Goal: Information Seeking & Learning: Learn about a topic

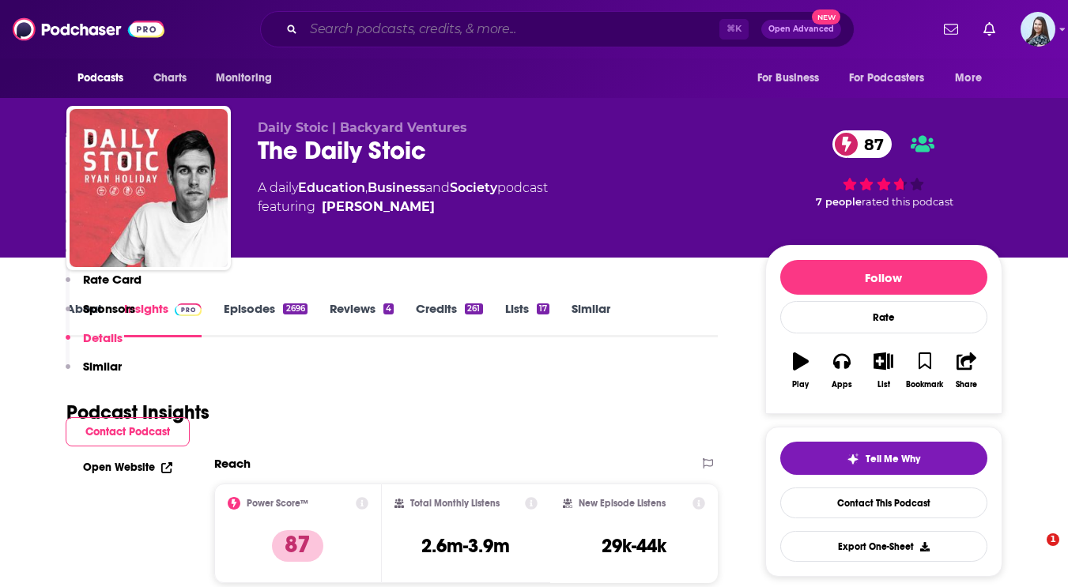
scroll to position [2855, 0]
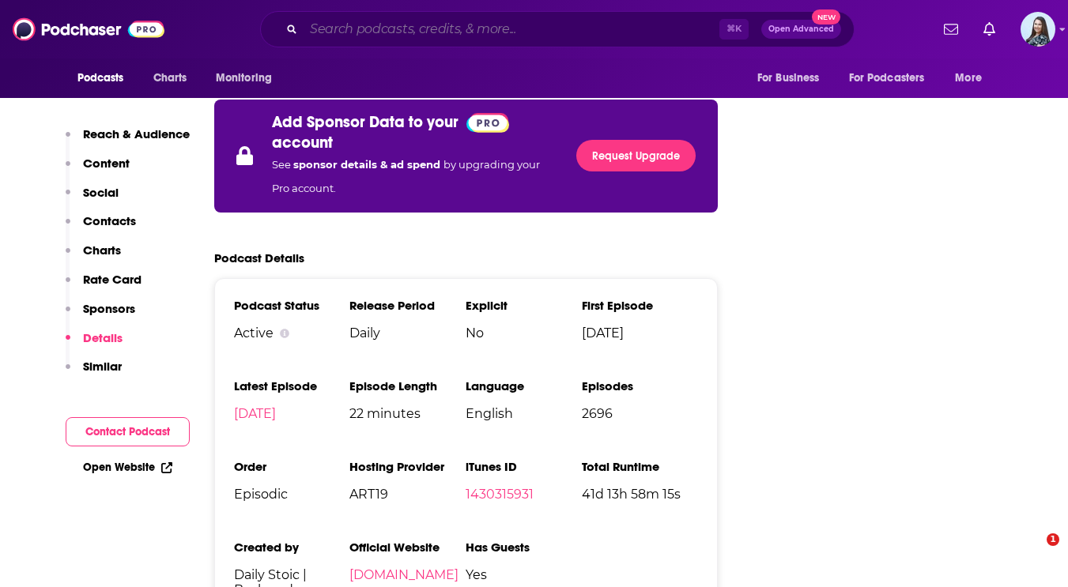
click at [539, 37] on input "Search podcasts, credits, & more..." at bounding box center [511, 29] width 416 height 25
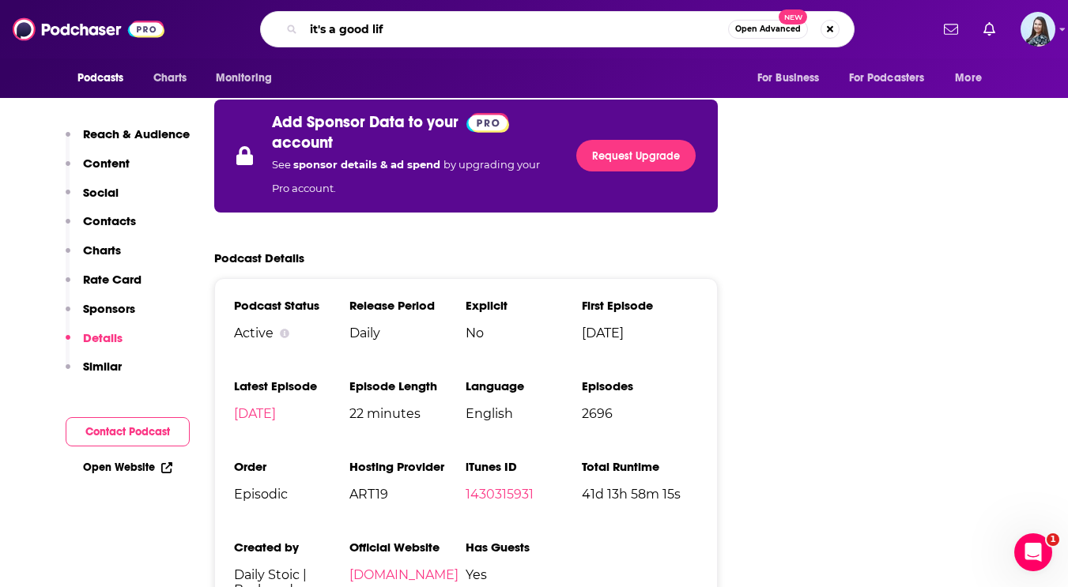
type input "it's a good life"
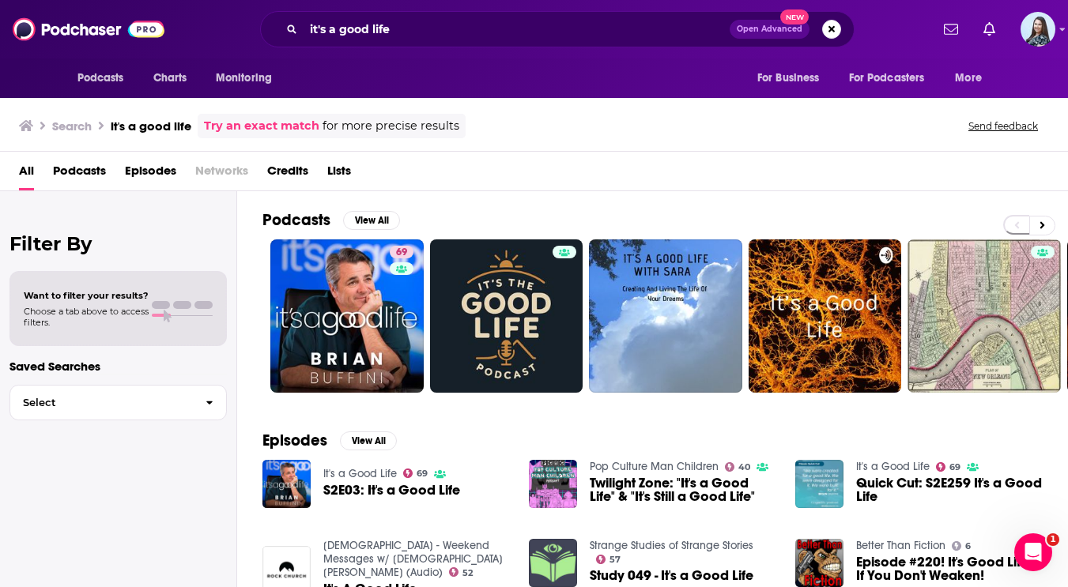
click at [582, 12] on div "it's a good life Open Advanced New" at bounding box center [557, 29] width 594 height 36
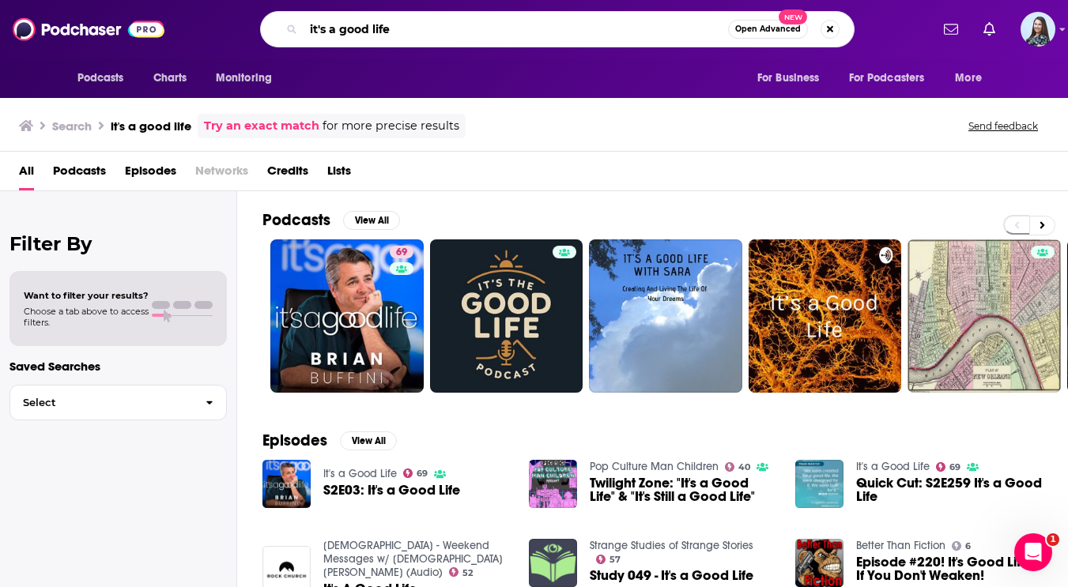
click at [560, 22] on input "it's a good life" at bounding box center [515, 29] width 424 height 25
type input "why that worked"
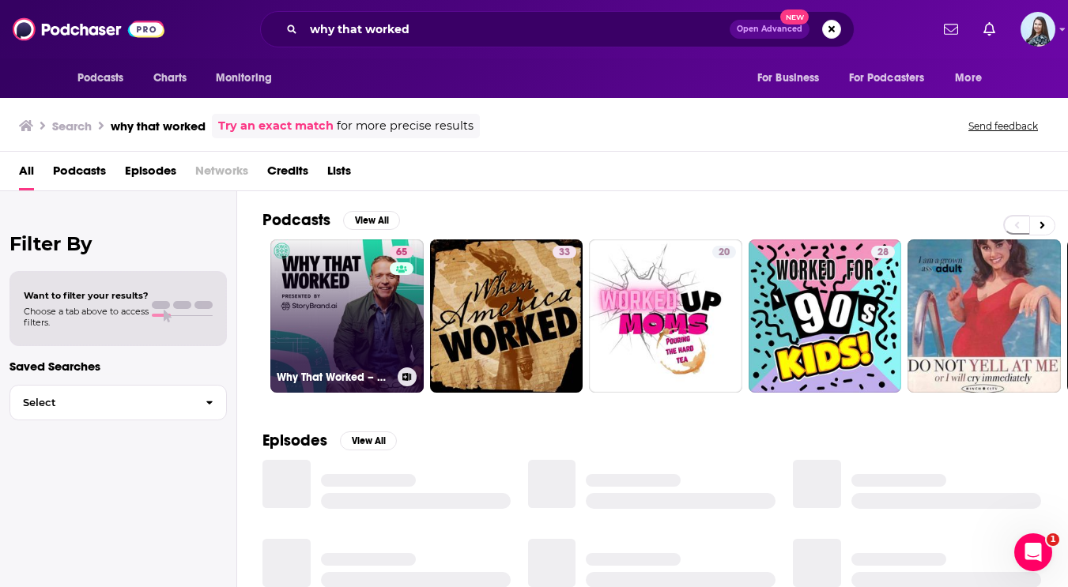
click at [348, 278] on link "65 Why That Worked – Presented by [URL]" at bounding box center [346, 315] width 153 height 153
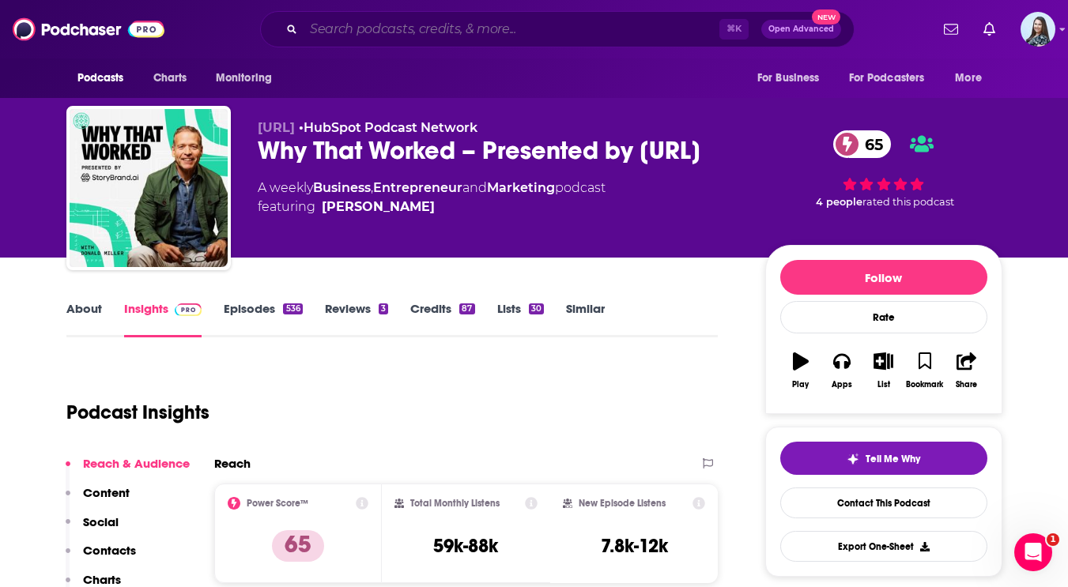
click at [594, 22] on input "Search podcasts, credits, & more..." at bounding box center [511, 29] width 416 height 25
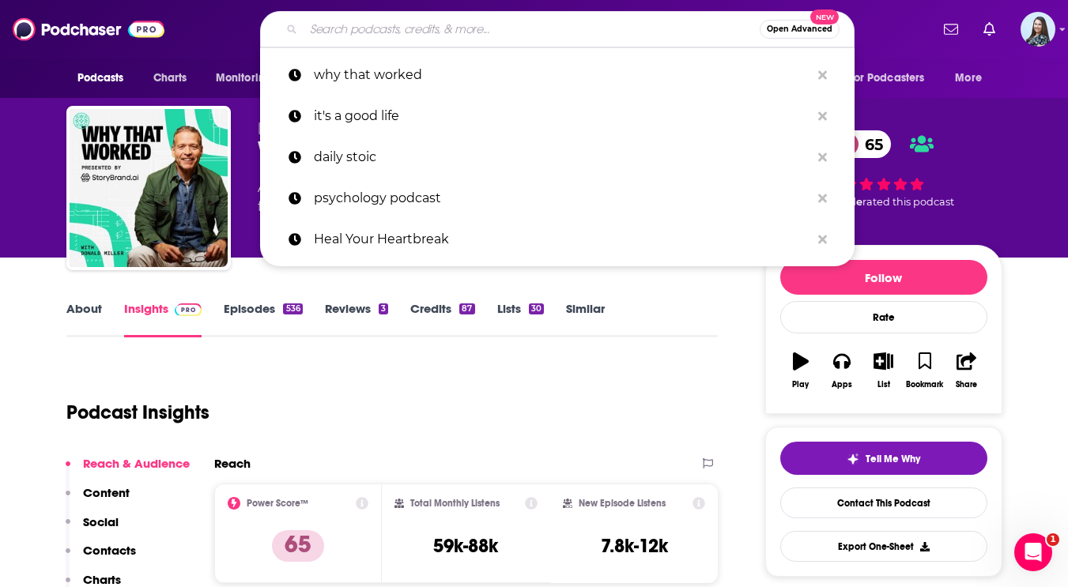
paste input "[PERSON_NAME]"
type input "[PERSON_NAME]"
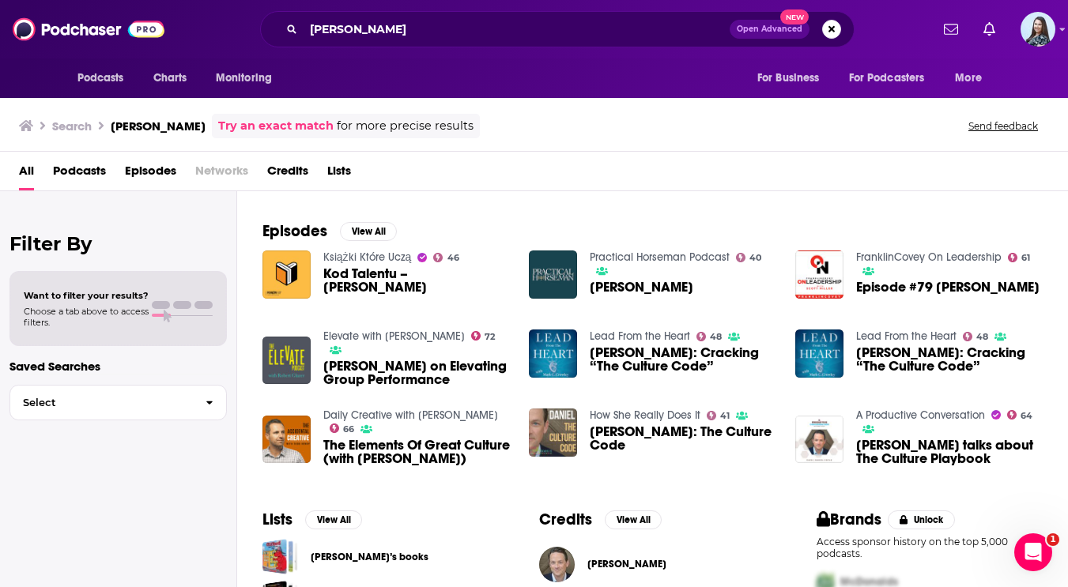
scroll to position [217, 0]
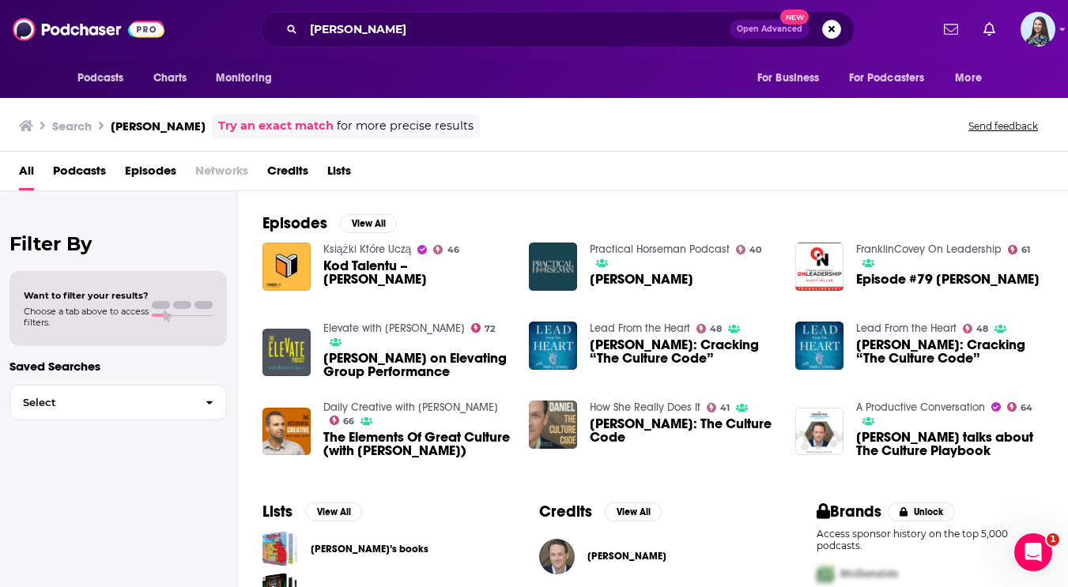
click at [371, 210] on div "Episodes View All Książki Które Uczą 46 Kod Talentu – [PERSON_NAME] Practical H…" at bounding box center [652, 338] width 830 height 288
click at [367, 220] on button "View All" at bounding box center [368, 223] width 57 height 19
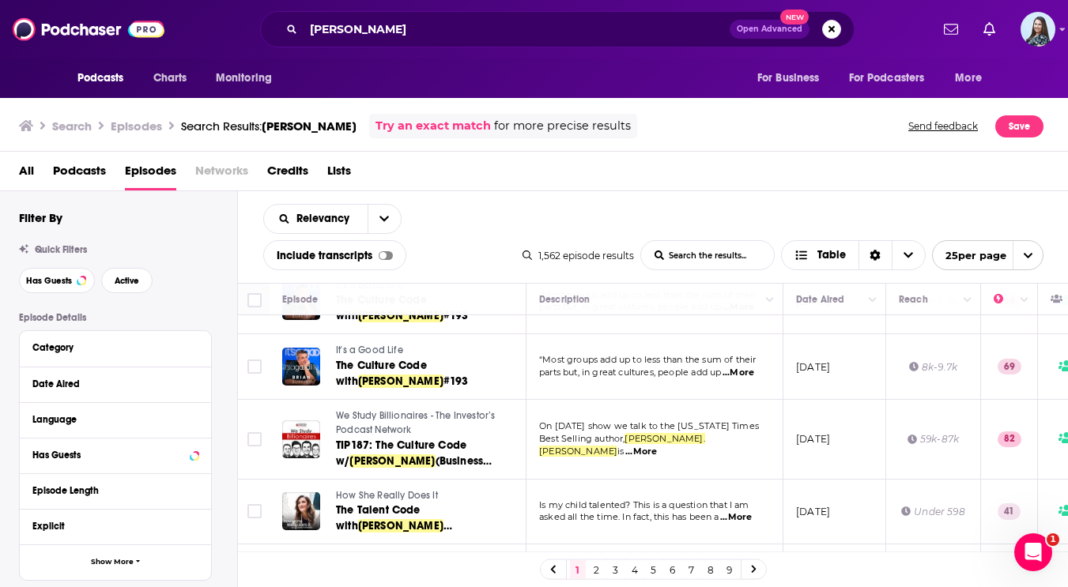
scroll to position [703, 0]
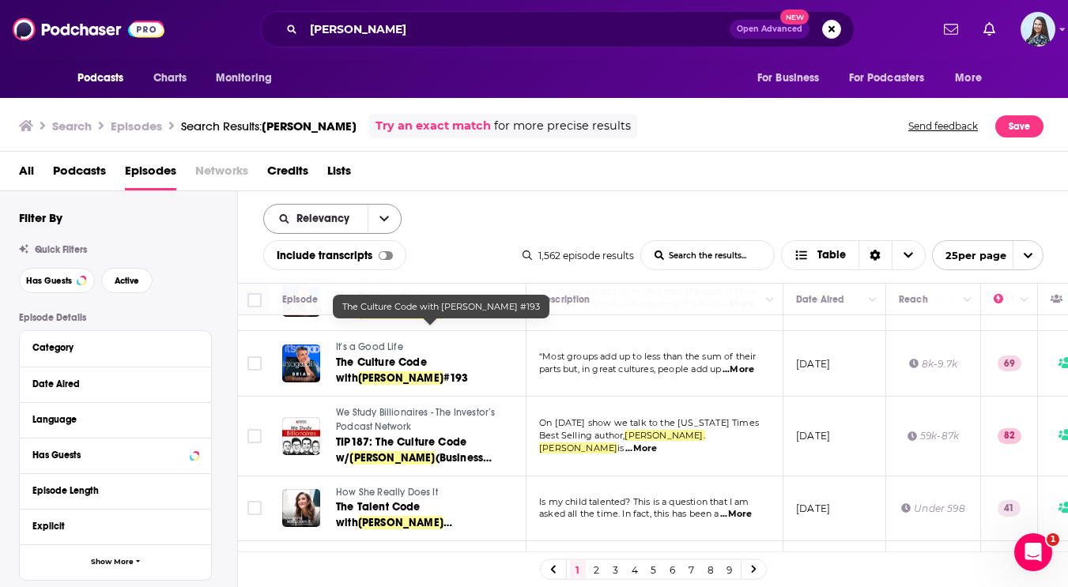
click at [374, 222] on button "open menu" at bounding box center [383, 219] width 33 height 28
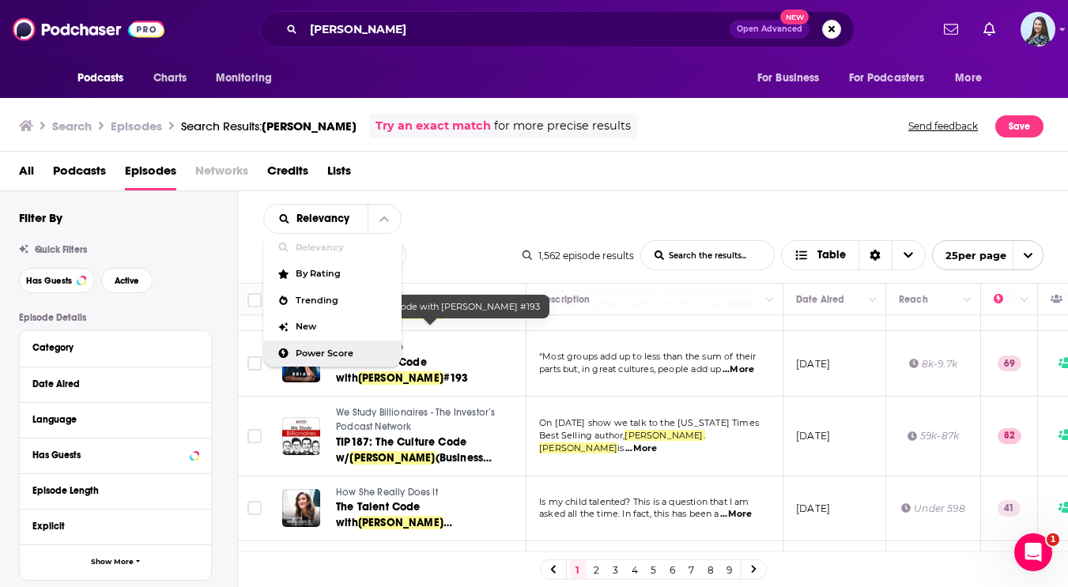
click at [340, 349] on span "Power Score" at bounding box center [342, 353] width 93 height 9
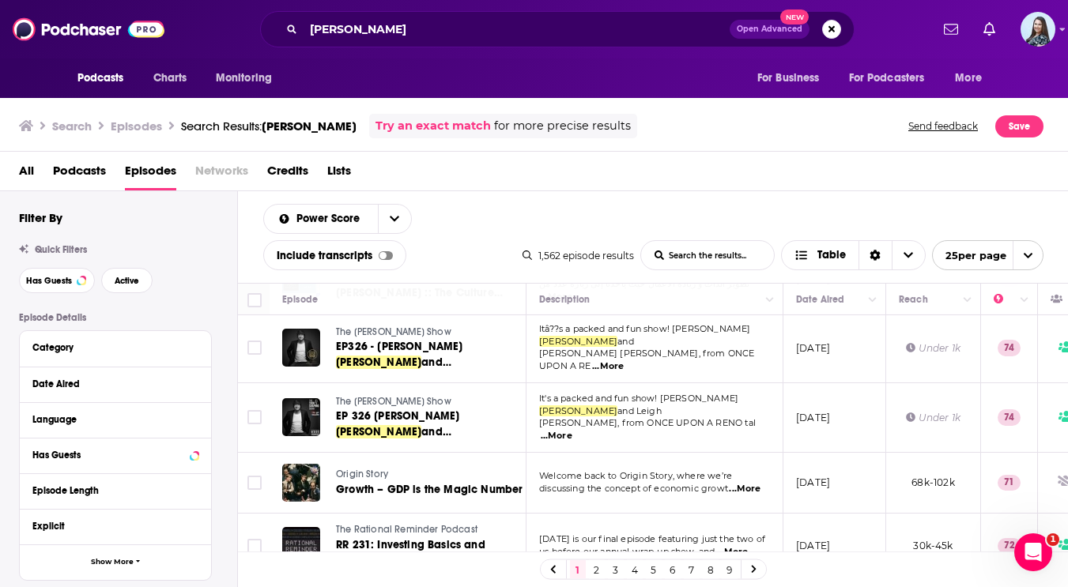
scroll to position [1377, 0]
